Goal: Task Accomplishment & Management: Manage account settings

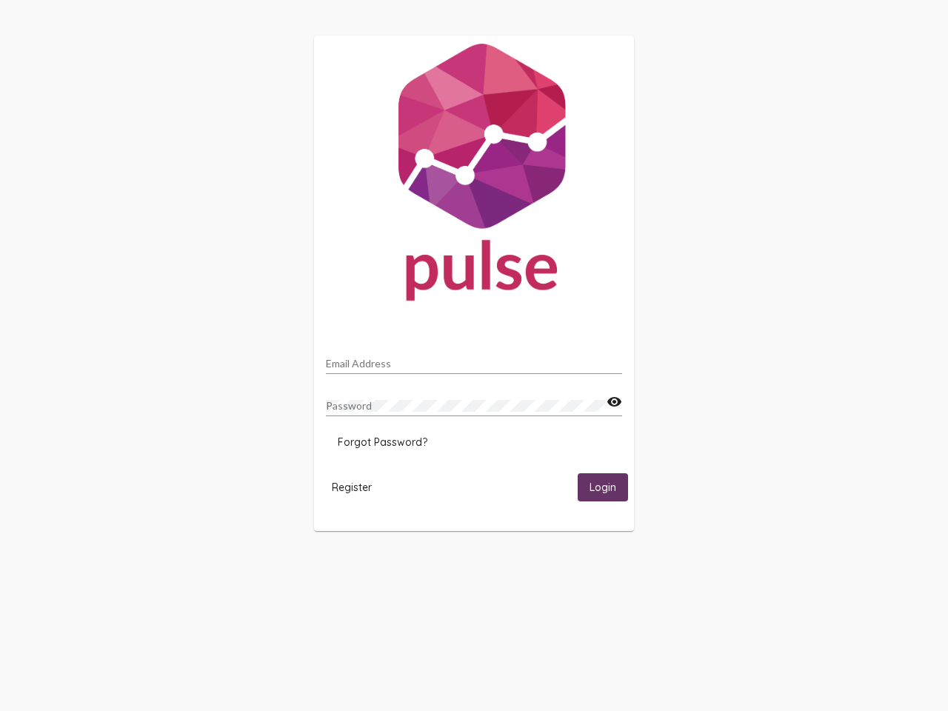
click at [474, 359] on input "Email Address" at bounding box center [474, 364] width 296 height 12
click at [614, 402] on mat-icon "visibility" at bounding box center [615, 402] width 16 height 18
click at [382, 442] on span "Forgot Password?" at bounding box center [383, 442] width 90 height 13
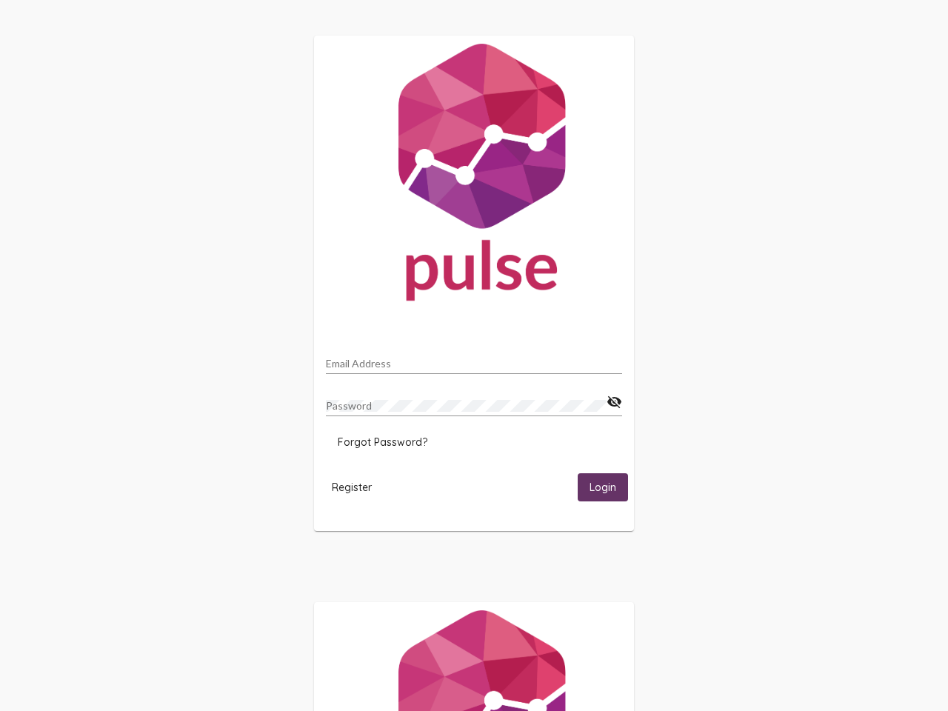
click at [352, 487] on html "Email Address Password visibility_off Forgot Password? Register Login" at bounding box center [474, 480] width 948 height 960
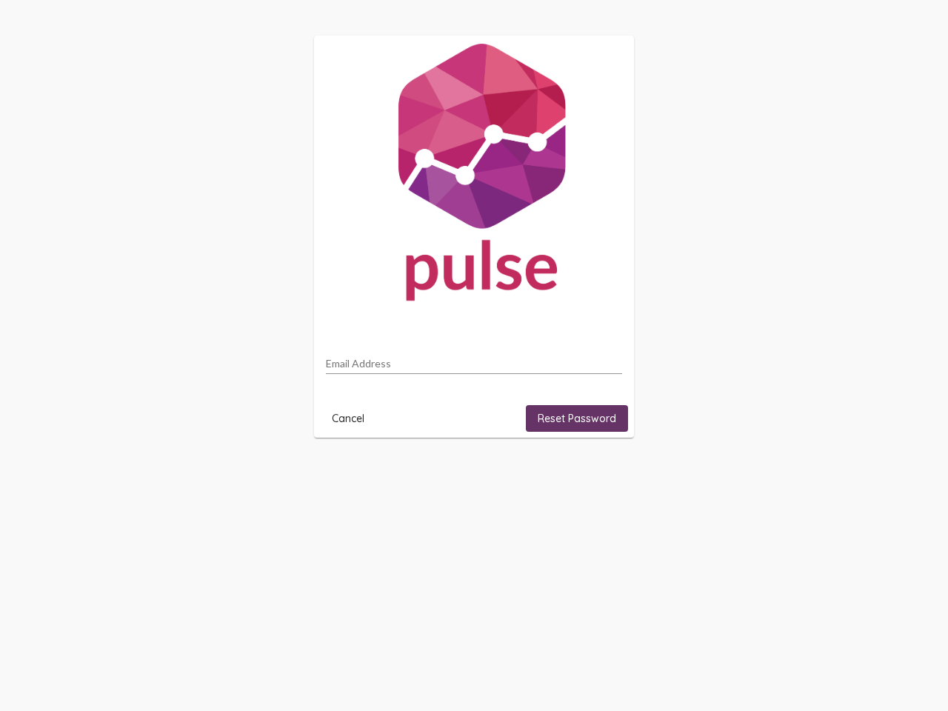
click at [603, 473] on html "Email Address Cancel Reset Password" at bounding box center [474, 236] width 948 height 473
